Goal: Find specific page/section: Find specific page/section

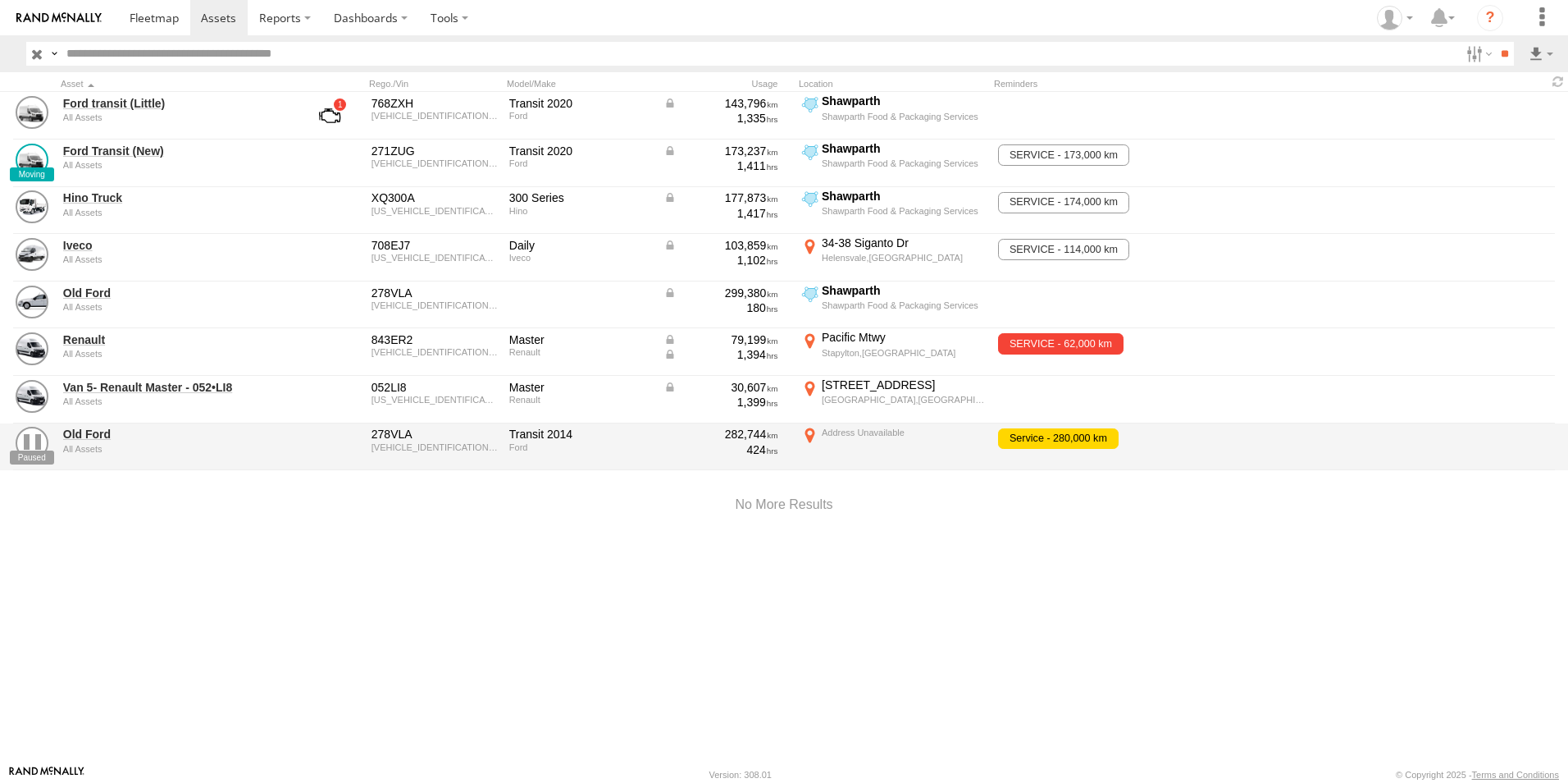
click at [154, 28] on link at bounding box center [154, 17] width 72 height 35
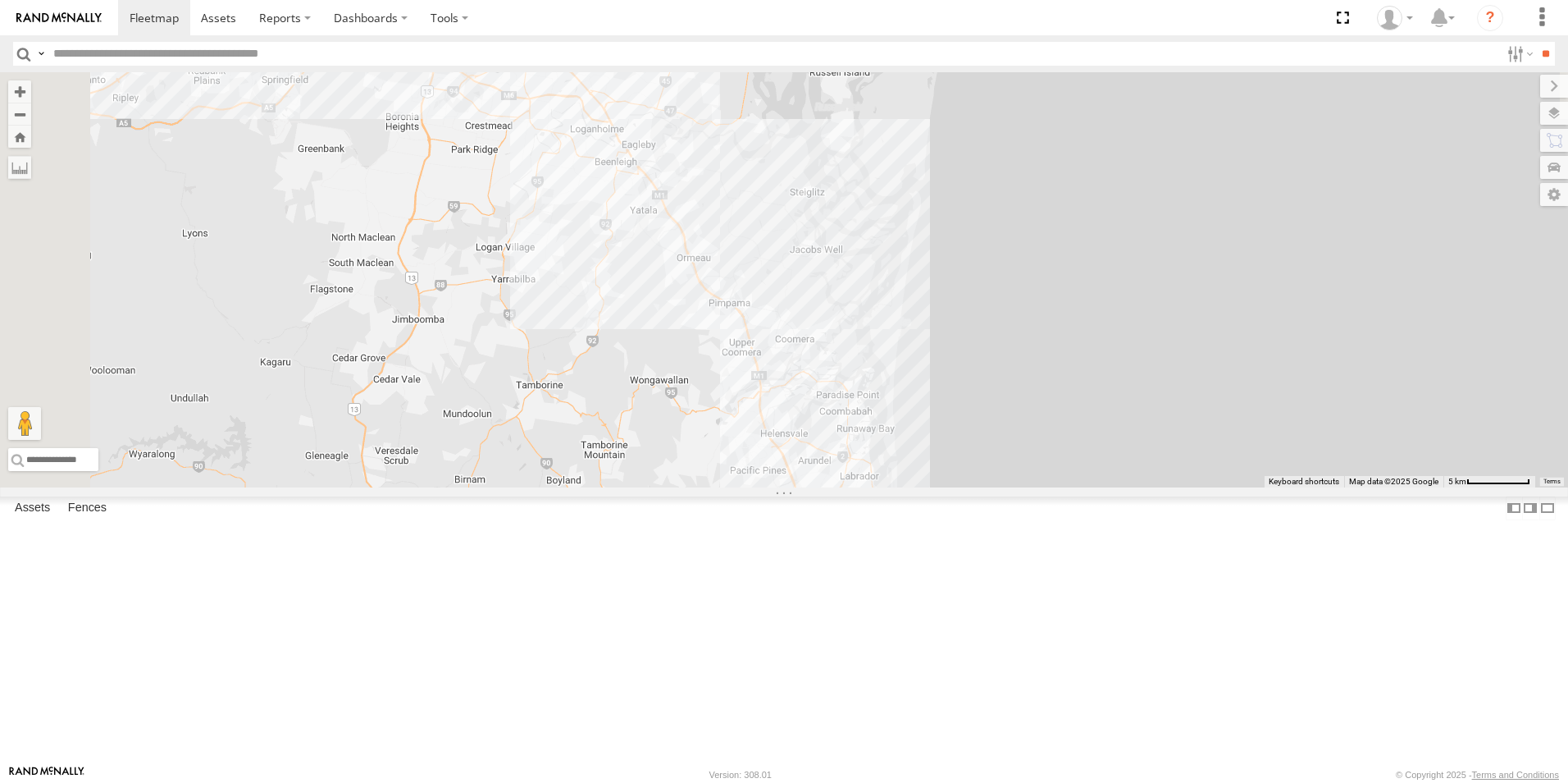
drag, startPoint x: 709, startPoint y: 359, endPoint x: 885, endPoint y: 633, distance: 325.7
click at [885, 487] on div "Ford Transit (New) Renault Iveco Old Ford Van 5- Renault Master - 052•LI8" at bounding box center [784, 280] width 1568 height 415
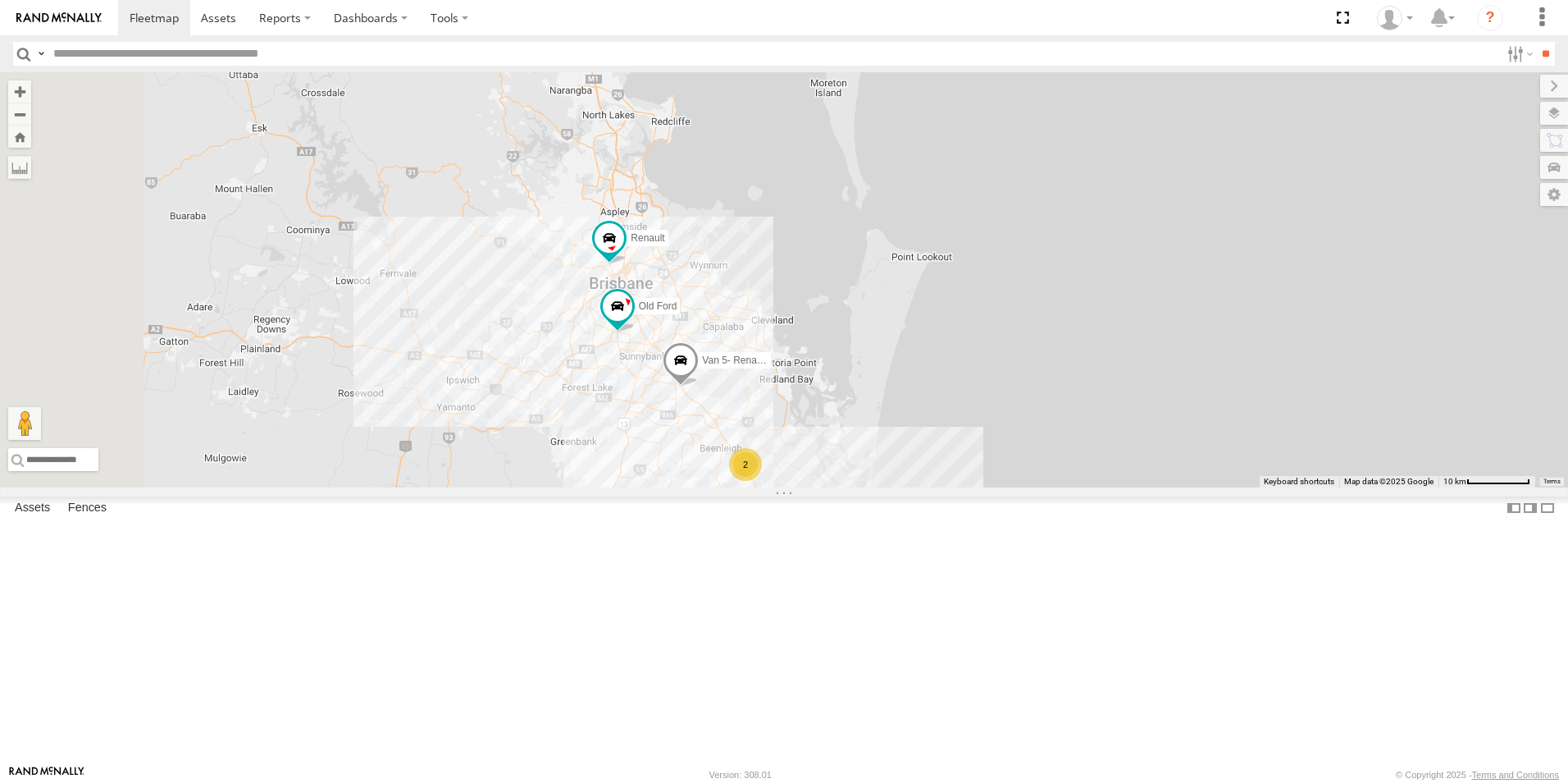
drag, startPoint x: 707, startPoint y: 340, endPoint x: 817, endPoint y: 561, distance: 246.9
click at [817, 487] on div "Ford Transit (New) Renault Iveco Old Ford Van 5- Renault Master - 052•LI8 2" at bounding box center [784, 280] width 1568 height 415
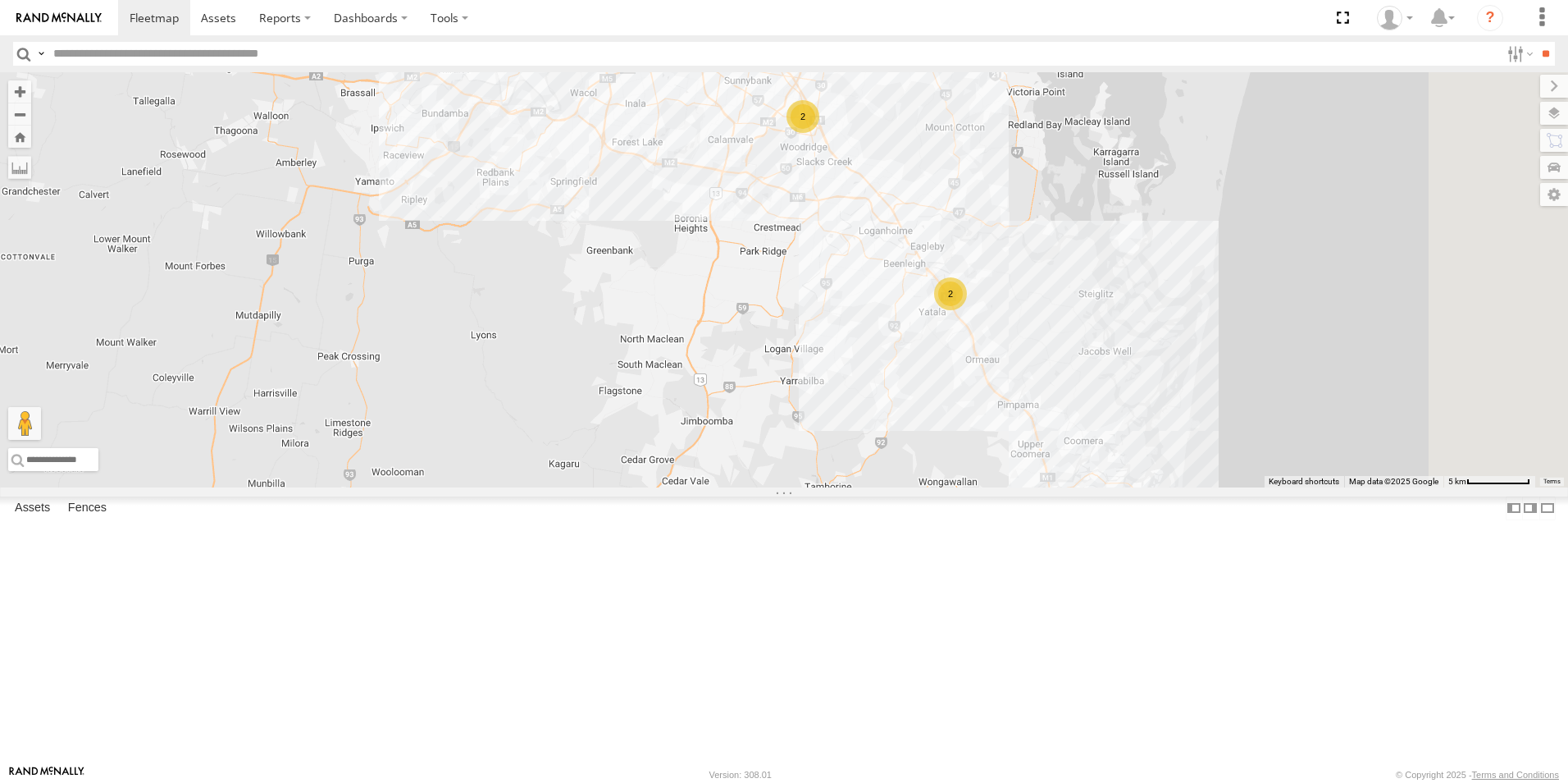
drag, startPoint x: 1270, startPoint y: 606, endPoint x: 1083, endPoint y: 309, distance: 351.0
click at [1083, 310] on div "Renault 2 2" at bounding box center [784, 280] width 1568 height 415
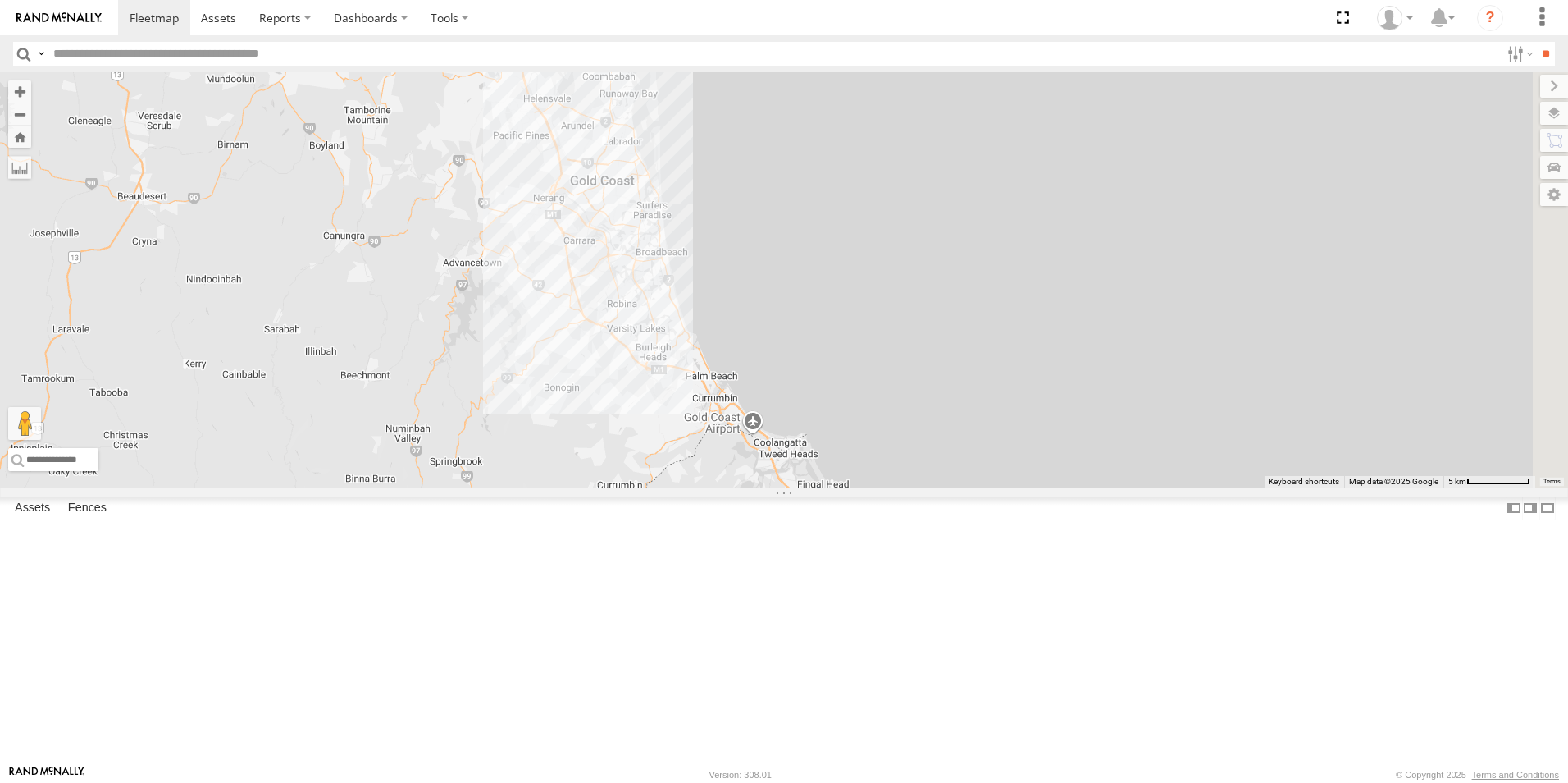
drag, startPoint x: 1171, startPoint y: 527, endPoint x: 652, endPoint y: 85, distance: 681.7
click at [649, 88] on div "Renault 2 2" at bounding box center [784, 280] width 1568 height 415
